Goal: Check status: Check status

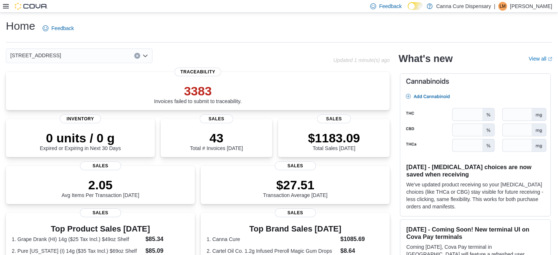
click at [4, 6] on icon at bounding box center [6, 6] width 6 height 6
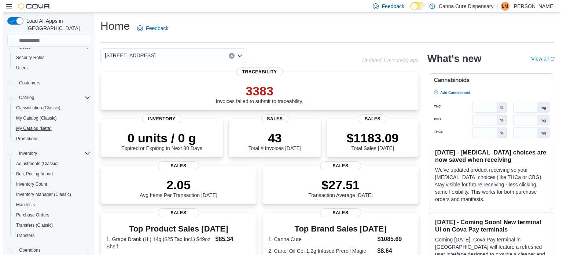
scroll to position [37, 0]
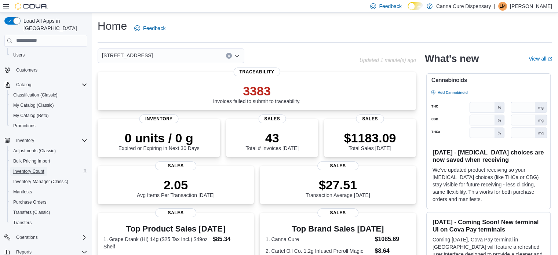
click at [34, 168] on span "Inventory Count" at bounding box center [28, 171] width 31 height 6
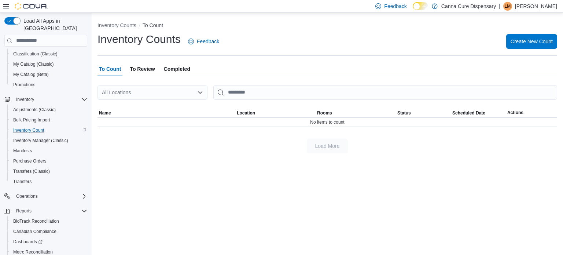
scroll to position [41, 0]
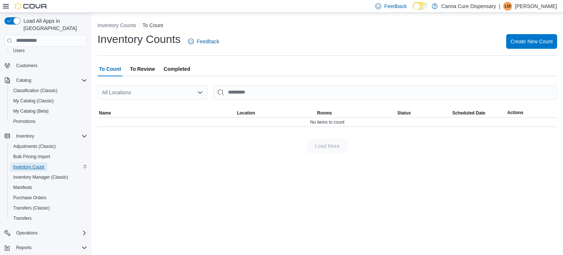
click at [40, 164] on span "Inventory Count" at bounding box center [28, 167] width 31 height 6
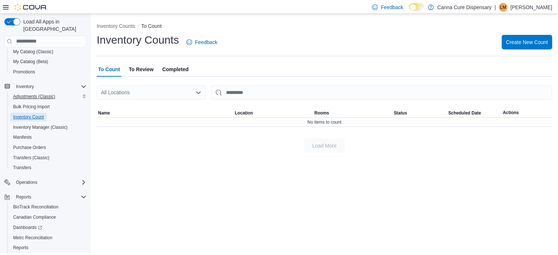
scroll to position [114, 0]
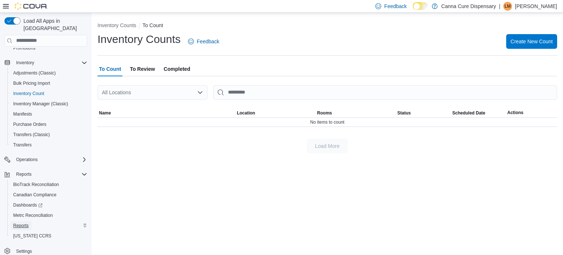
click at [26, 223] on span "Reports" at bounding box center [20, 226] width 15 height 6
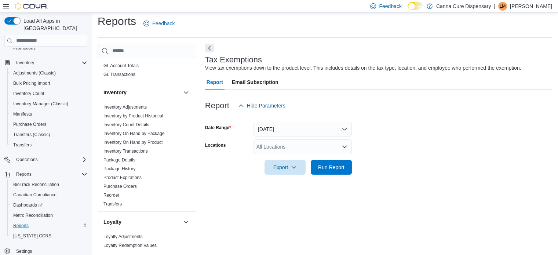
scroll to position [220, 0]
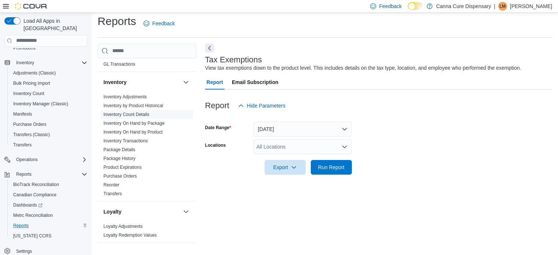
click at [132, 112] on link "Inventory Count Details" at bounding box center [126, 114] width 46 height 5
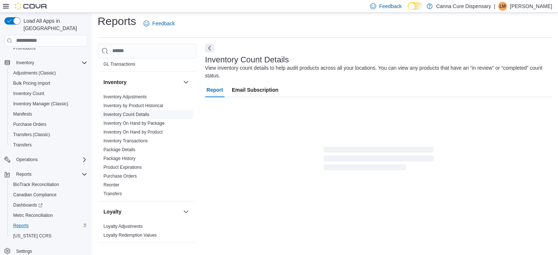
scroll to position [17, 0]
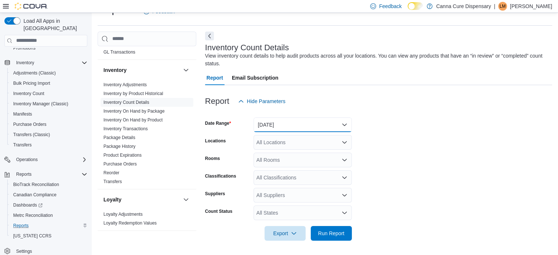
click at [278, 124] on button "Yesterday" at bounding box center [302, 124] width 98 height 15
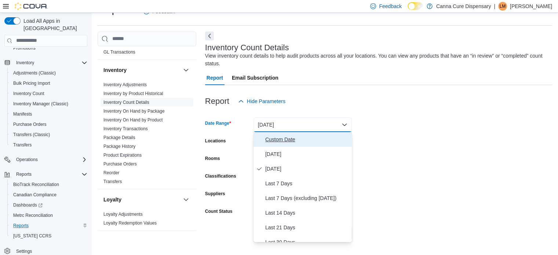
click at [277, 140] on span "Custom Date" at bounding box center [307, 139] width 84 height 9
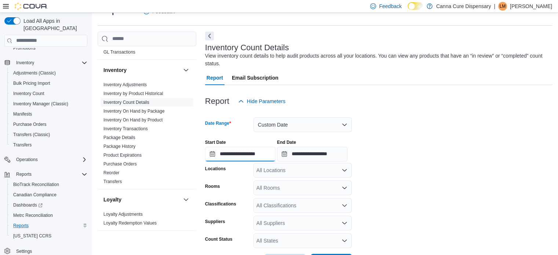
click at [227, 154] on input "**********" at bounding box center [240, 154] width 70 height 15
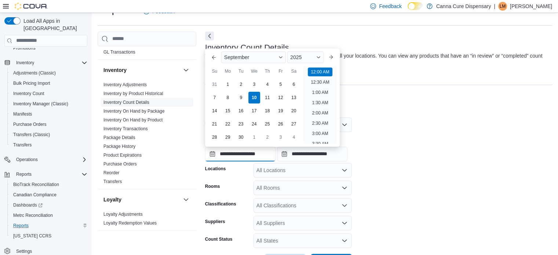
scroll to position [23, 0]
